Goal: Information Seeking & Learning: Learn about a topic

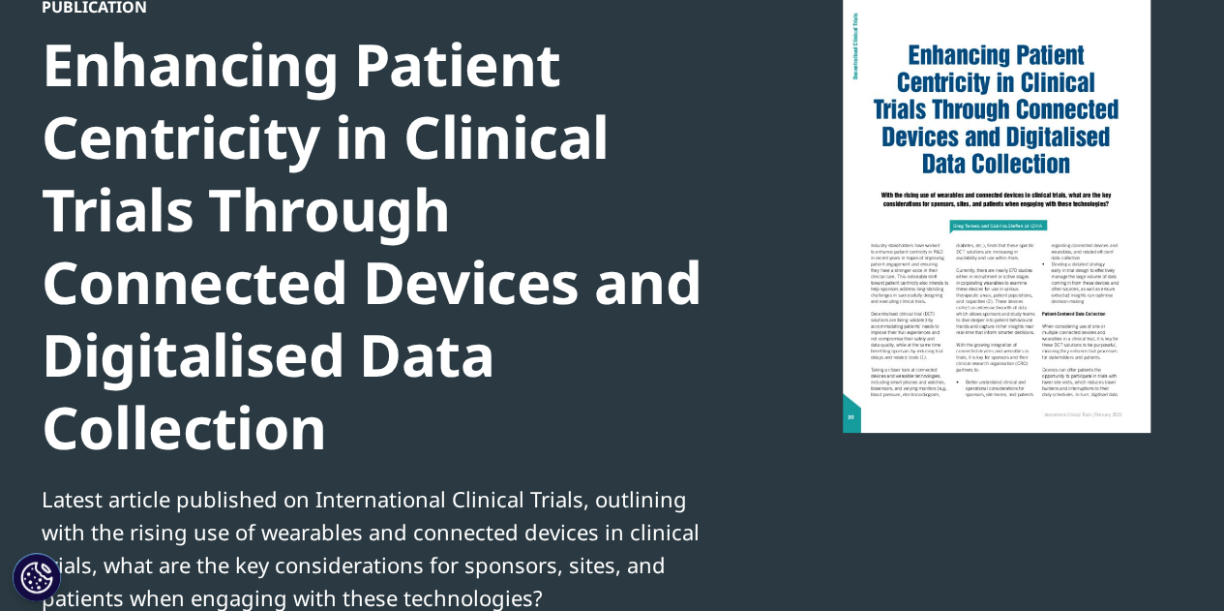
scroll to position [189, 0]
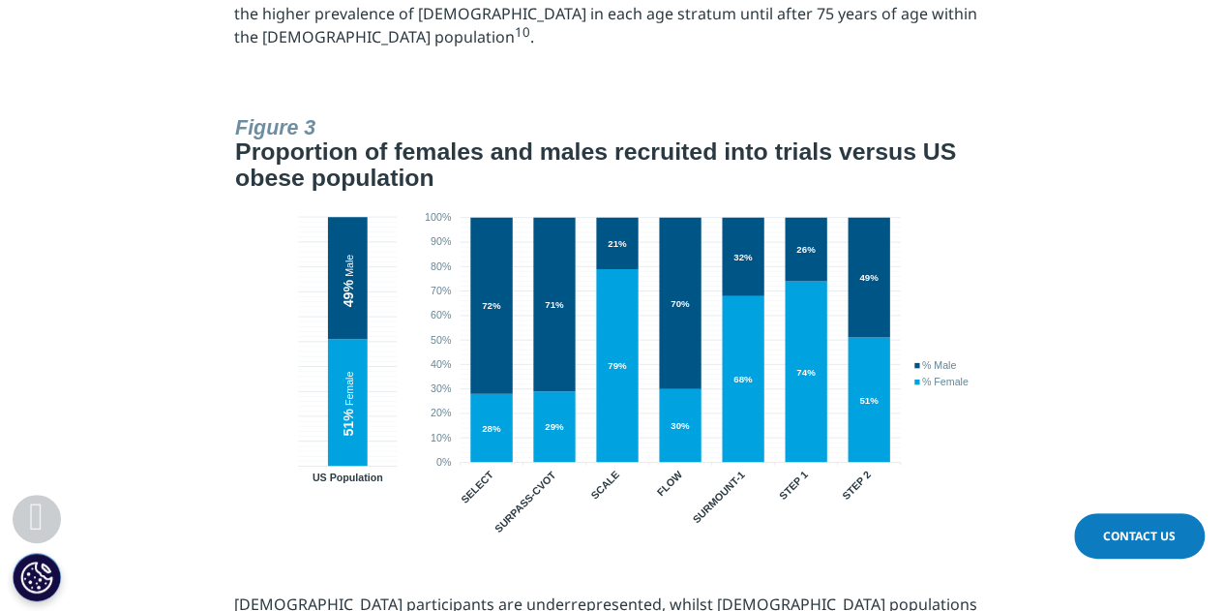
scroll to position [3378, 0]
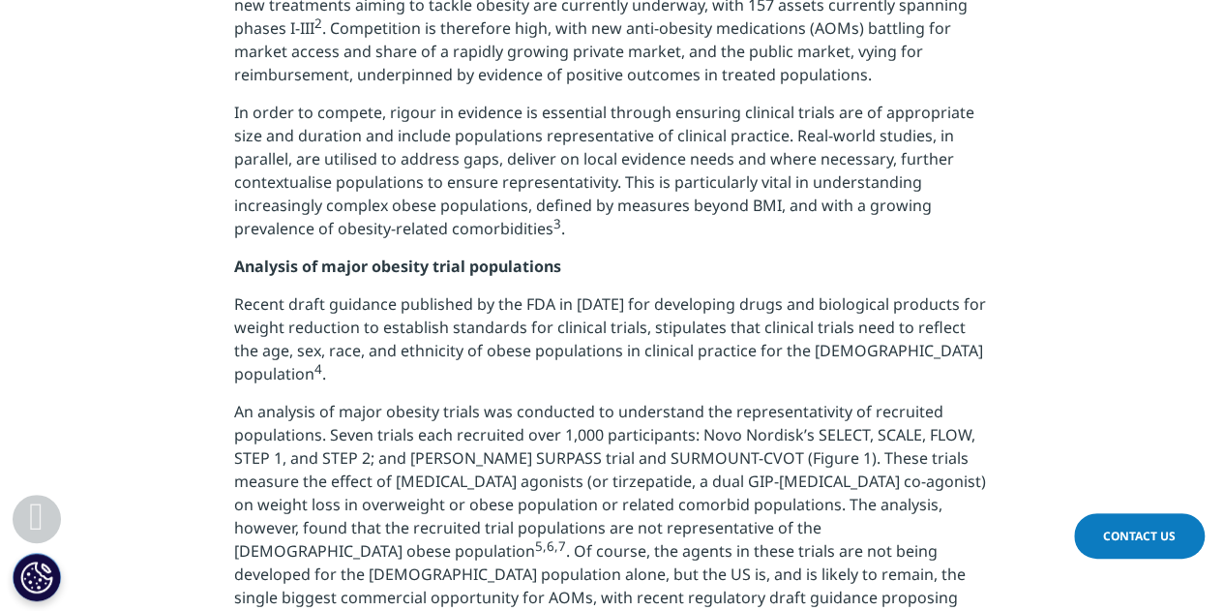
scroll to position [1120, 0]
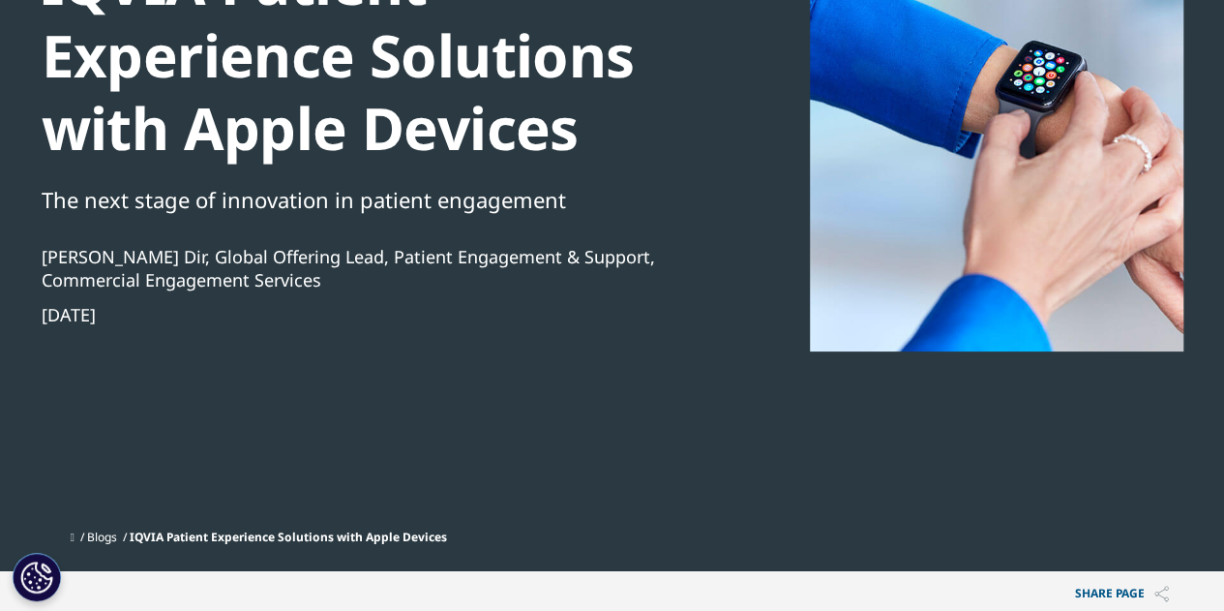
scroll to position [267, 0]
